Goal: Task Accomplishment & Management: Manage account settings

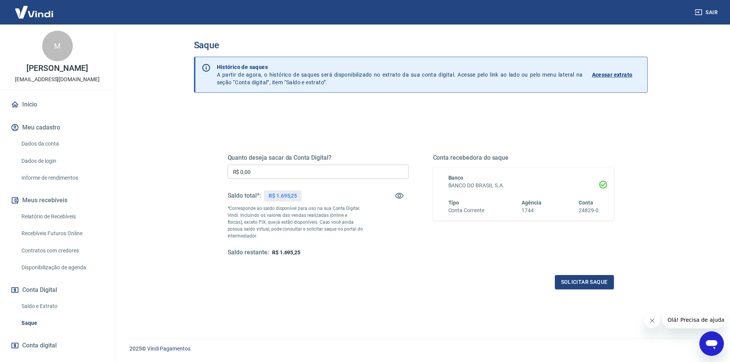
click at [298, 170] on input "R$ 0,00" at bounding box center [318, 172] width 181 height 14
type input "R$ 1.695,25"
click at [591, 282] on button "Solicitar saque" at bounding box center [584, 282] width 59 height 14
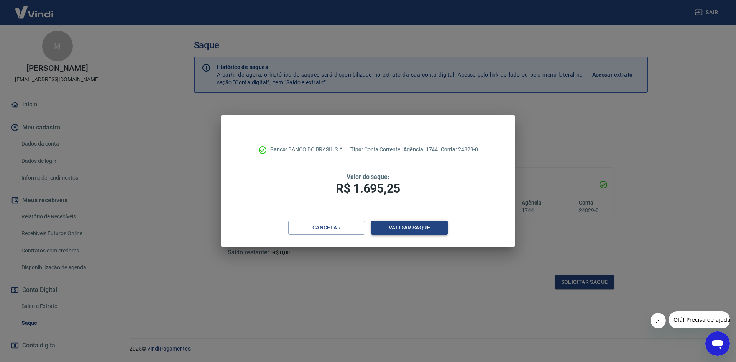
click at [427, 231] on button "Validar saque" at bounding box center [409, 228] width 77 height 14
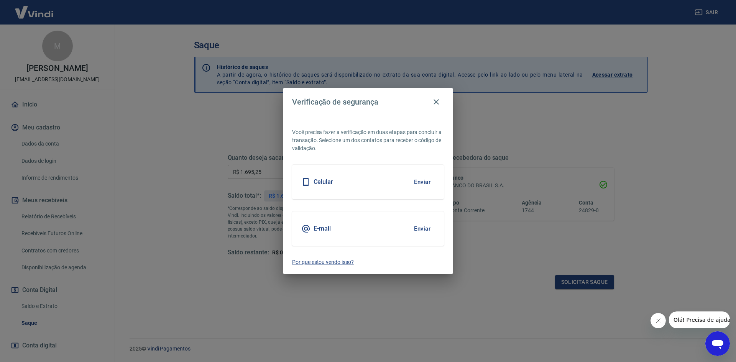
click at [429, 232] on button "Enviar" at bounding box center [422, 229] width 25 height 16
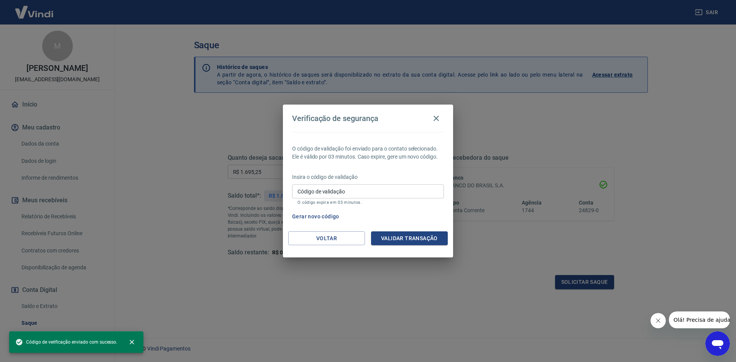
click at [363, 187] on input "Código de validação" at bounding box center [368, 191] width 152 height 14
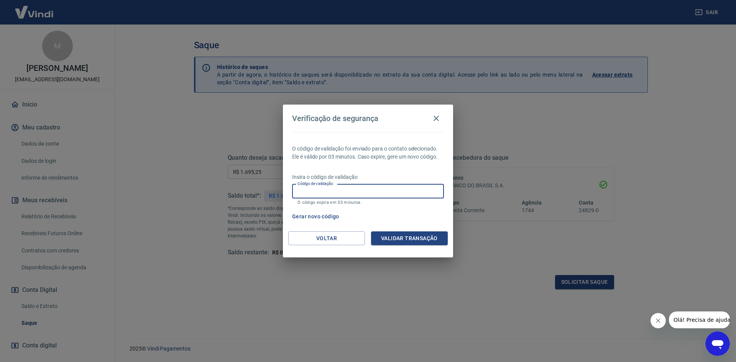
paste input "893096"
type input "893096"
click at [394, 235] on button "Validar transação" at bounding box center [409, 238] width 77 height 14
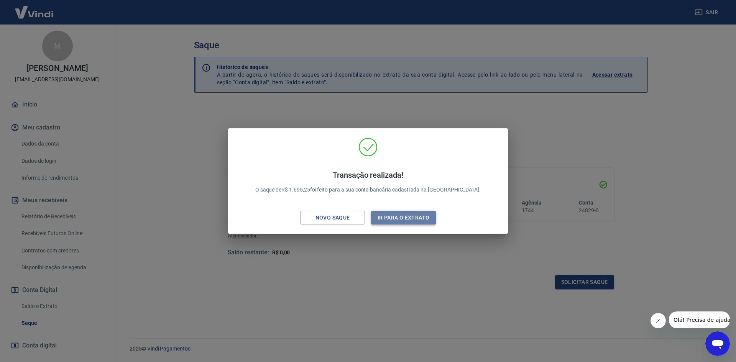
click at [377, 216] on button "Ir para o extrato" at bounding box center [403, 218] width 65 height 14
